Goal: Transaction & Acquisition: Purchase product/service

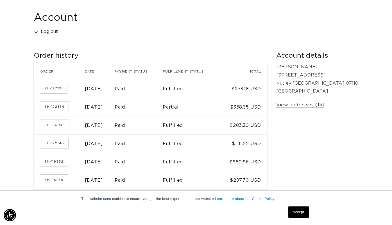
scroll to position [0, 703]
click at [60, 124] on link "SH-120998" at bounding box center [54, 125] width 29 height 10
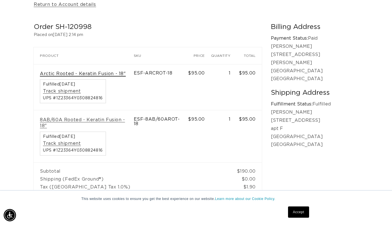
scroll to position [0, 703]
click at [114, 73] on link "Arctic Rooted - Keratin Fusion - 18"" at bounding box center [83, 74] width 86 height 6
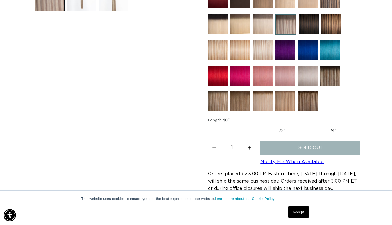
click at [326, 126] on label "24" Variant sold out or unavailable" at bounding box center [332, 131] width 48 height 10
click at [308, 125] on input "24" Variant sold out or unavailable" at bounding box center [308, 124] width 0 height 0
radio input "true"
click at [243, 127] on label "18" Variant sold out or unavailable" at bounding box center [231, 131] width 47 height 10
click at [209, 125] on input "18" Variant sold out or unavailable" at bounding box center [209, 124] width 0 height 0
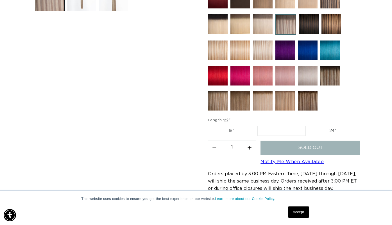
radio input "true"
click at [335, 128] on label "24" Variant sold out or unavailable" at bounding box center [332, 131] width 48 height 10
click at [308, 125] on input "24" Variant sold out or unavailable" at bounding box center [308, 124] width 0 height 0
radio input "true"
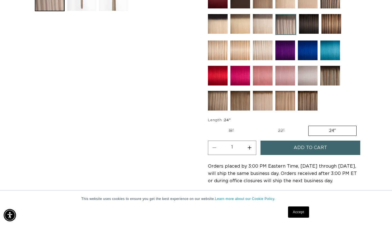
scroll to position [0, 703]
click at [288, 129] on label "22" Variant sold out or unavailable" at bounding box center [281, 131] width 48 height 10
click at [257, 125] on input "22" Variant sold out or unavailable" at bounding box center [257, 124] width 0 height 0
radio input "true"
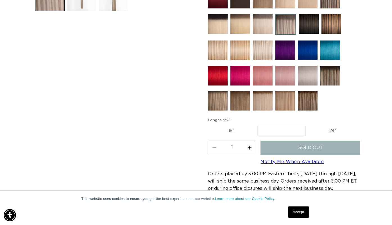
click at [227, 127] on label "18" Variant sold out or unavailable" at bounding box center [231, 131] width 47 height 10
click at [209, 125] on input "18" Variant sold out or unavailable" at bounding box center [209, 124] width 0 height 0
radio input "true"
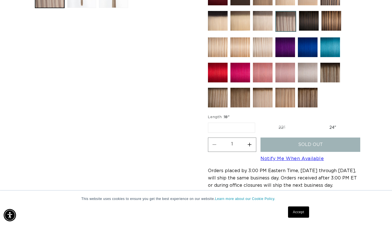
scroll to position [282, 0]
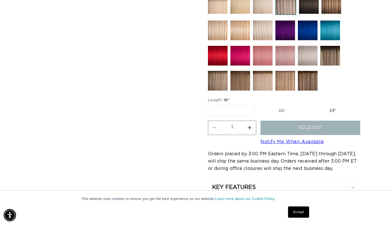
click at [289, 142] on link "Notify Me When Available" at bounding box center [291, 141] width 63 height 4
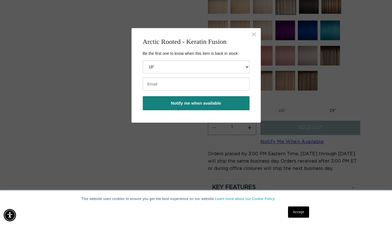
scroll to position [0, 703]
click at [214, 86] on input "email" at bounding box center [196, 83] width 107 height 13
type input "sandudamia@aol.com"
click at [233, 101] on button "Notify me when available" at bounding box center [196, 103] width 107 height 14
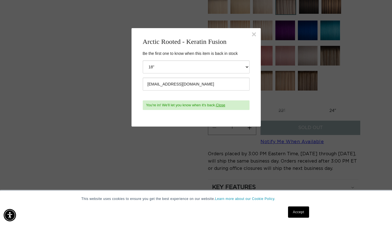
click at [253, 34] on button "×" at bounding box center [253, 34] width 5 height 8
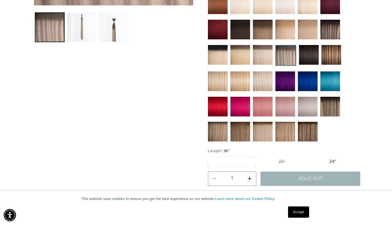
scroll to position [0, 703]
click at [263, 47] on img at bounding box center [263, 55] width 20 height 20
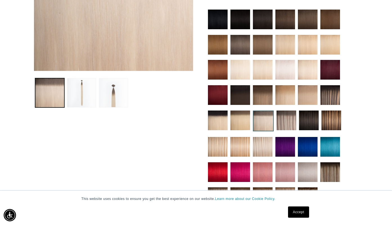
scroll to position [0, 703]
click at [261, 141] on img at bounding box center [263, 147] width 20 height 20
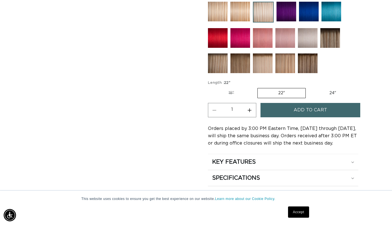
scroll to position [0, 703]
click at [216, 64] on img at bounding box center [218, 63] width 20 height 20
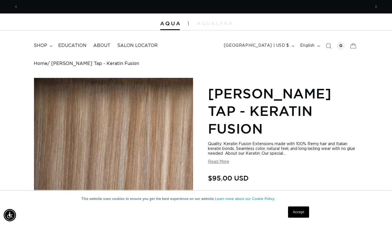
scroll to position [0, 703]
